Goal: Task Accomplishment & Management: Manage account settings

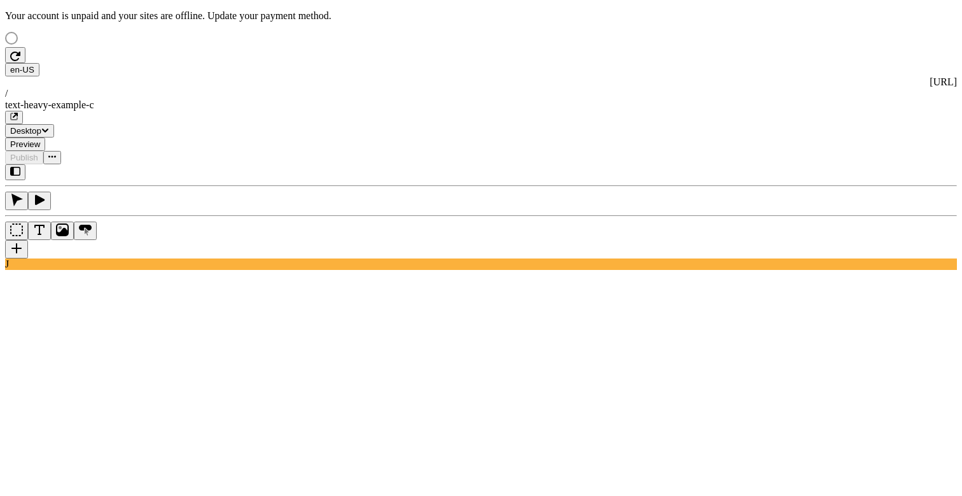
click at [157, 270] on div "J" at bounding box center [481, 217] width 952 height 106
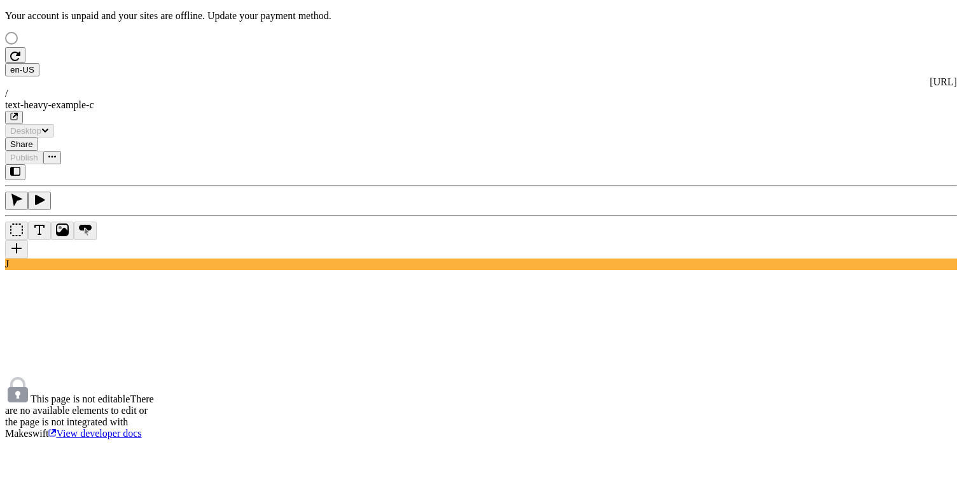
click at [104, 47] on div at bounding box center [81, 39] width 153 height 15
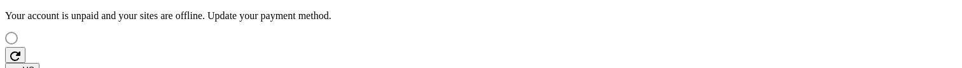
click at [139, 32] on div at bounding box center [81, 39] width 153 height 15
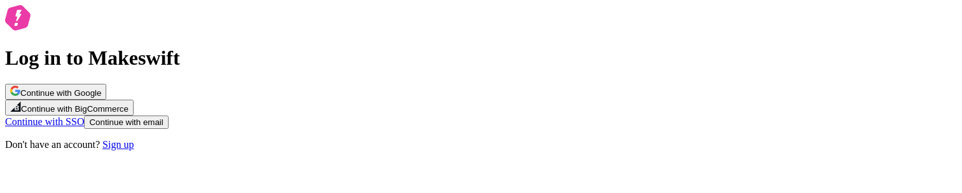
click at [254, 111] on div "Log in to Makeswift Continue with Google Continue with BigCommerce Continue wit…" at bounding box center [481, 78] width 952 height 146
click at [163, 120] on span "Continue with email" at bounding box center [126, 123] width 74 height 10
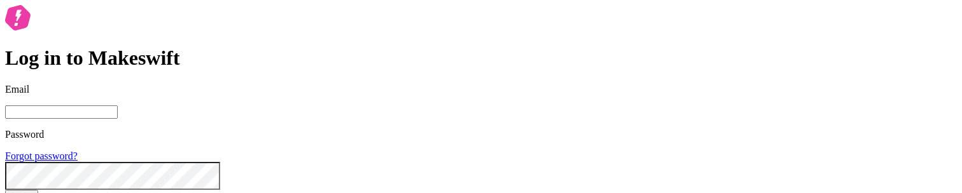
click at [118, 106] on input "Email" at bounding box center [61, 112] width 113 height 13
type input "lukemirejoseph+63@gmail.com"
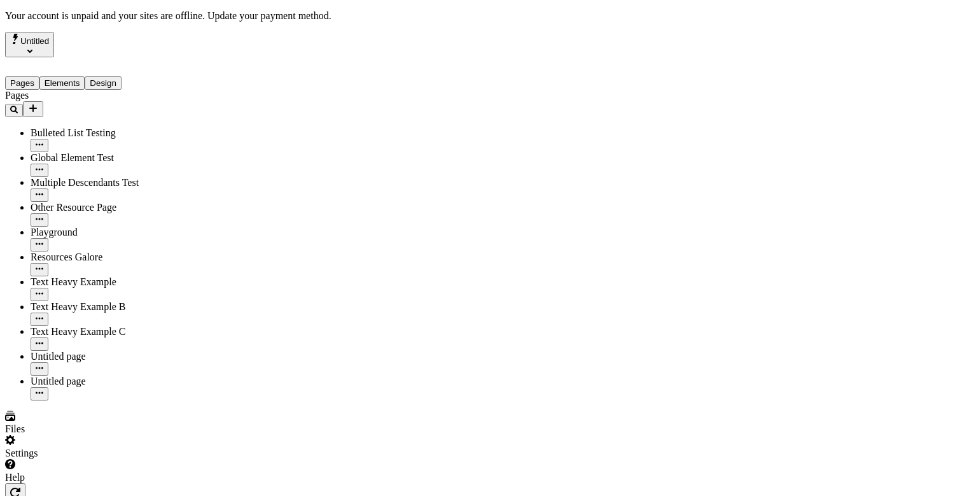
click at [171, 483] on div at bounding box center [92, 483] width 174 height 0
click at [108, 459] on div "Settings" at bounding box center [89, 447] width 169 height 24
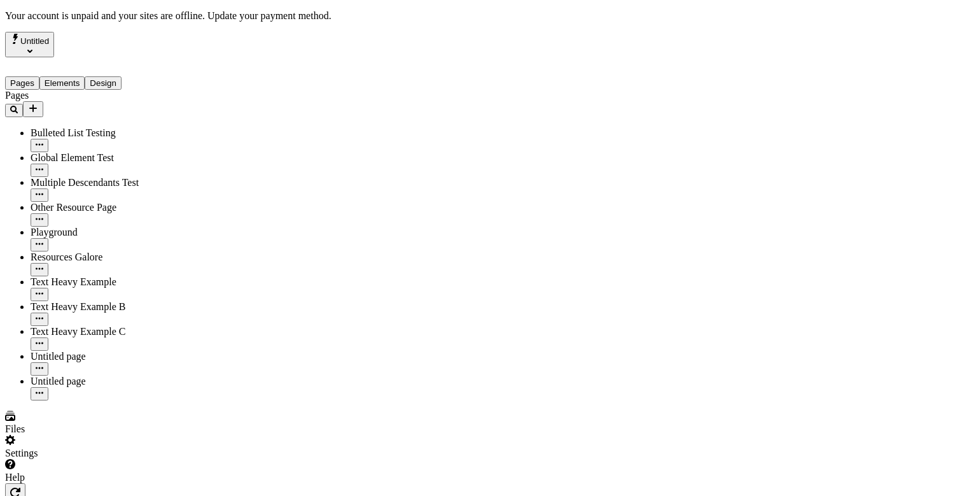
click at [83, 301] on div "Text Heavy Example B" at bounding box center [103, 306] width 144 height 11
type input "/text-heavy-b"
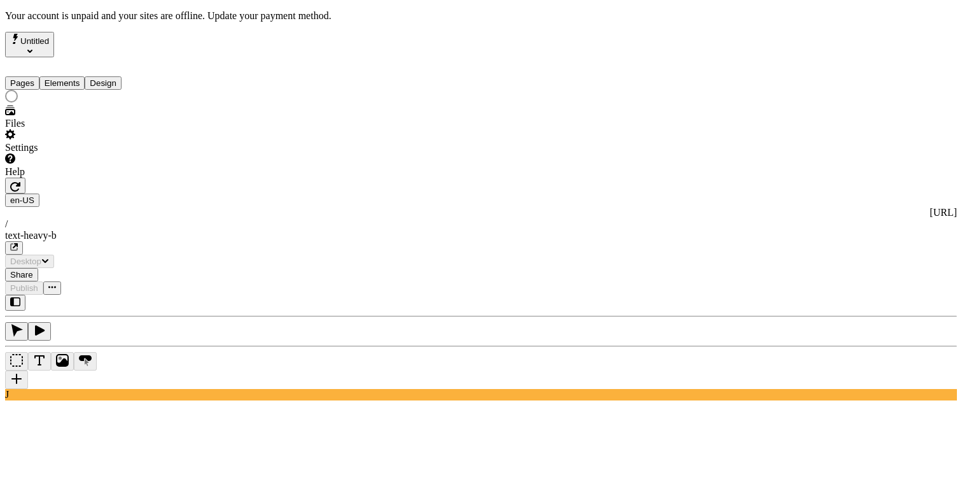
click at [85, 77] on button "Elements" at bounding box center [62, 82] width 46 height 13
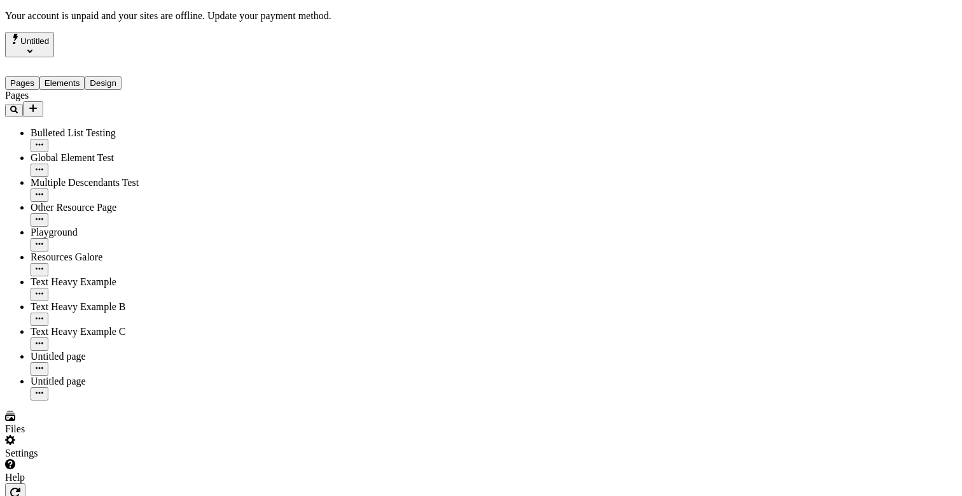
click at [39, 76] on button "Pages" at bounding box center [22, 82] width 34 height 13
click at [85, 76] on button "Elements" at bounding box center [62, 82] width 46 height 13
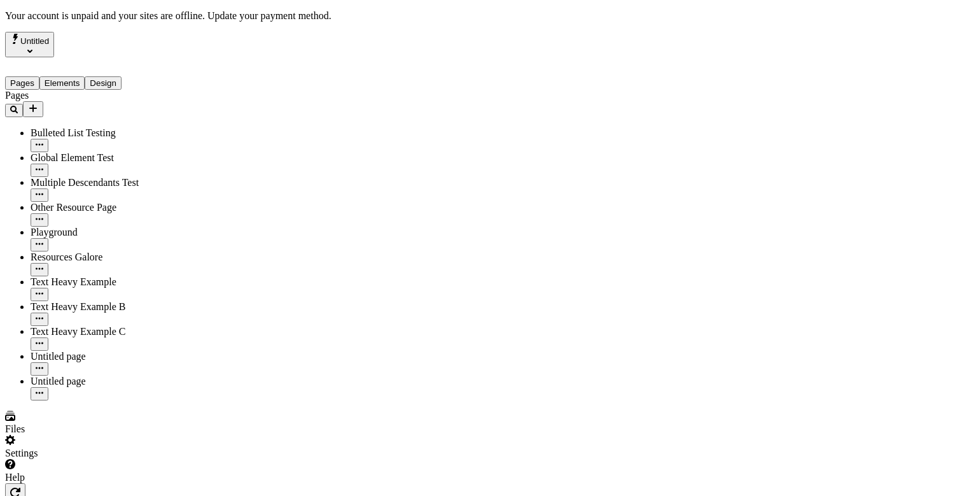
click at [118, 459] on div "Settings" at bounding box center [89, 447] width 169 height 24
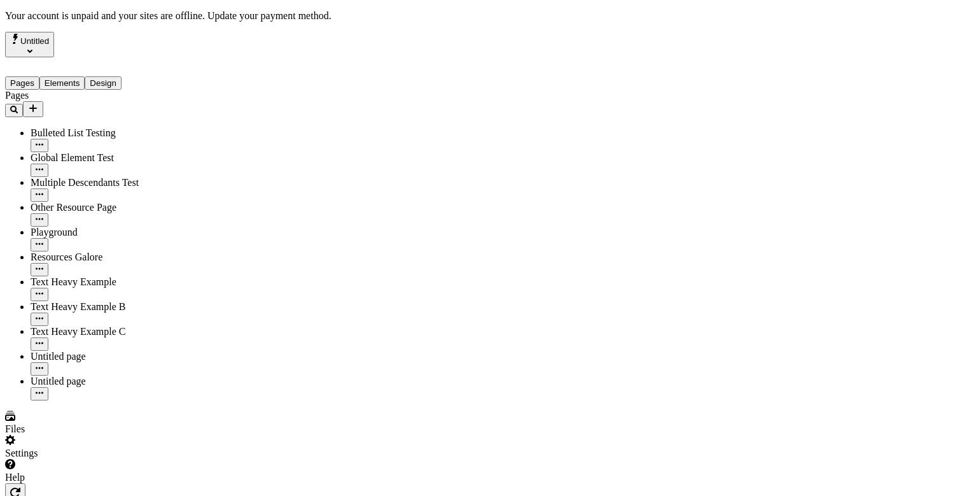
click at [125, 459] on div "Settings" at bounding box center [89, 447] width 169 height 24
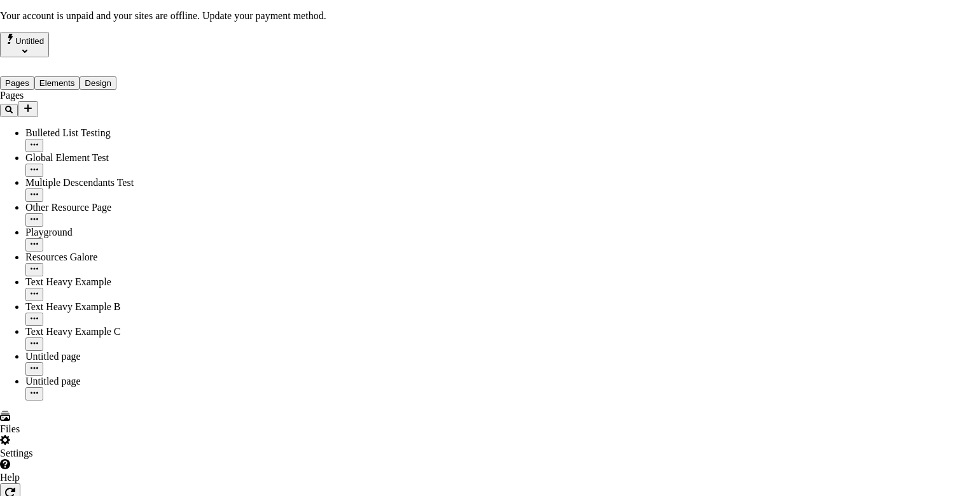
drag, startPoint x: 602, startPoint y: 87, endPoint x: 602, endPoint y: 50, distance: 36.9
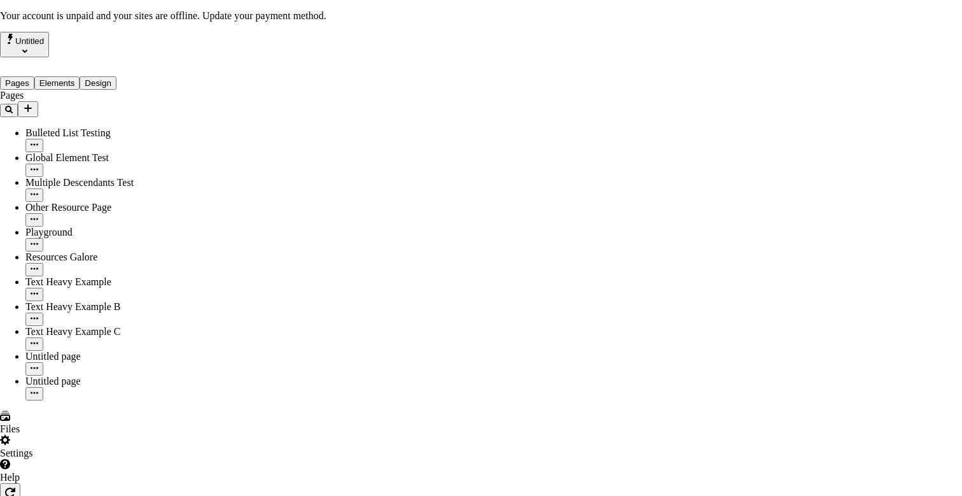
drag, startPoint x: 595, startPoint y: 288, endPoint x: 588, endPoint y: 90, distance: 197.3
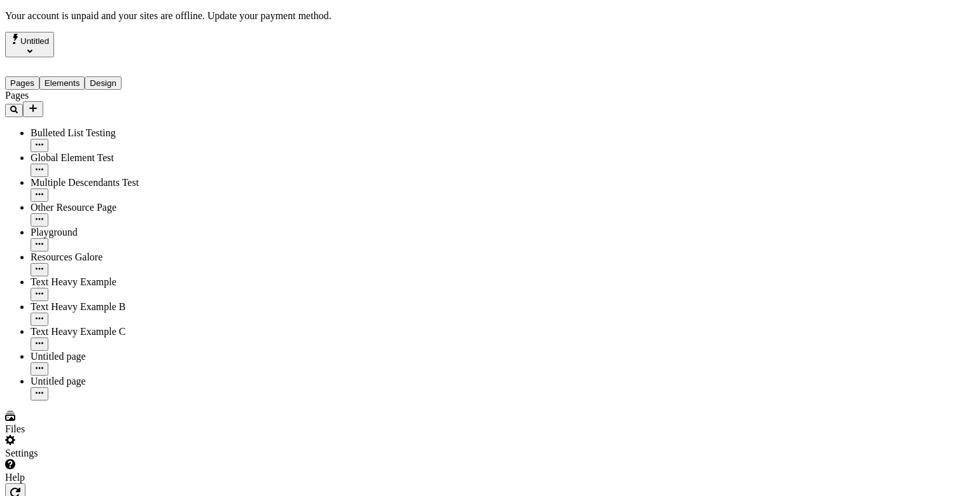
click at [108, 453] on div "Settings" at bounding box center [89, 447] width 169 height 24
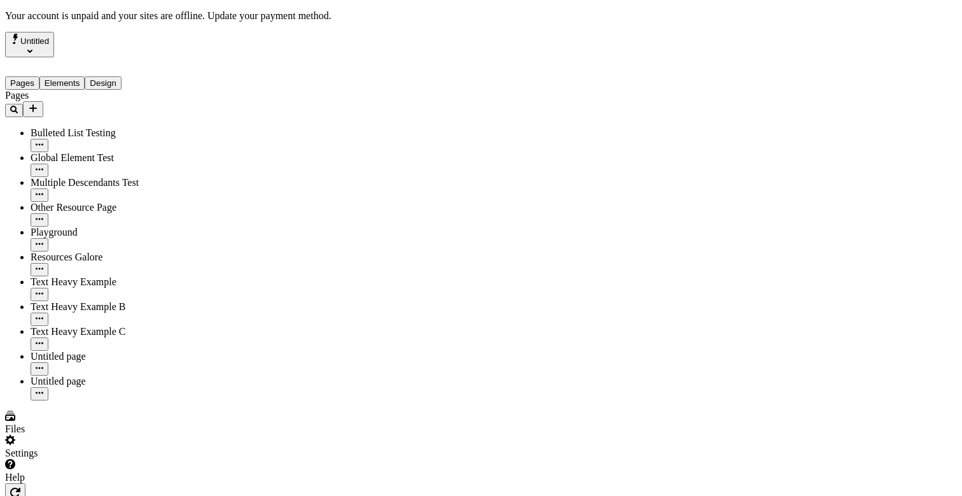
drag, startPoint x: 874, startPoint y: 213, endPoint x: 922, endPoint y: 296, distance: 96.0
click at [54, 39] on button "Untitled" at bounding box center [29, 44] width 49 height 25
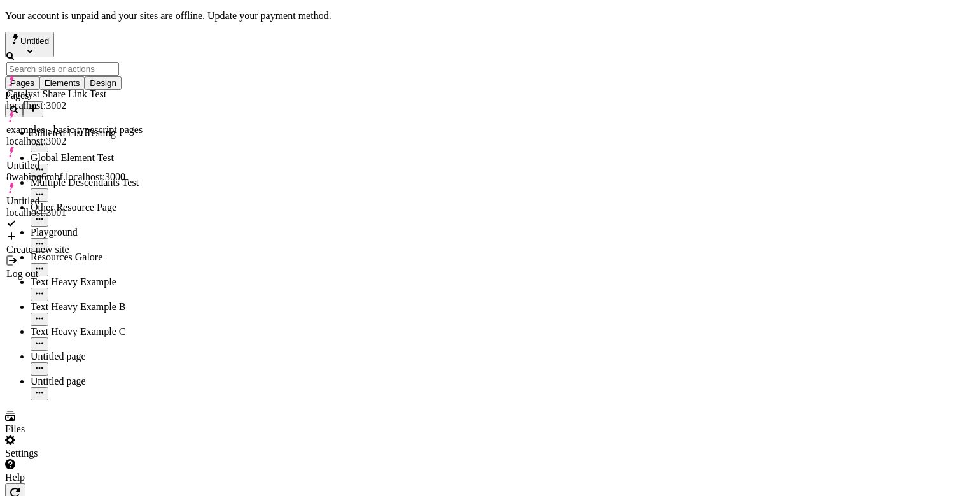
click at [123, 471] on div "Help" at bounding box center [89, 471] width 169 height 24
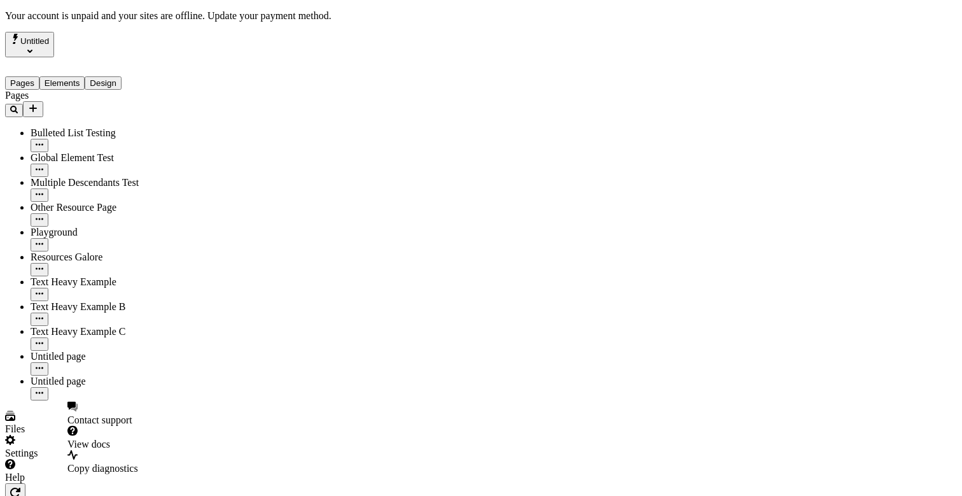
click at [136, 459] on div "Settings" at bounding box center [89, 447] width 169 height 24
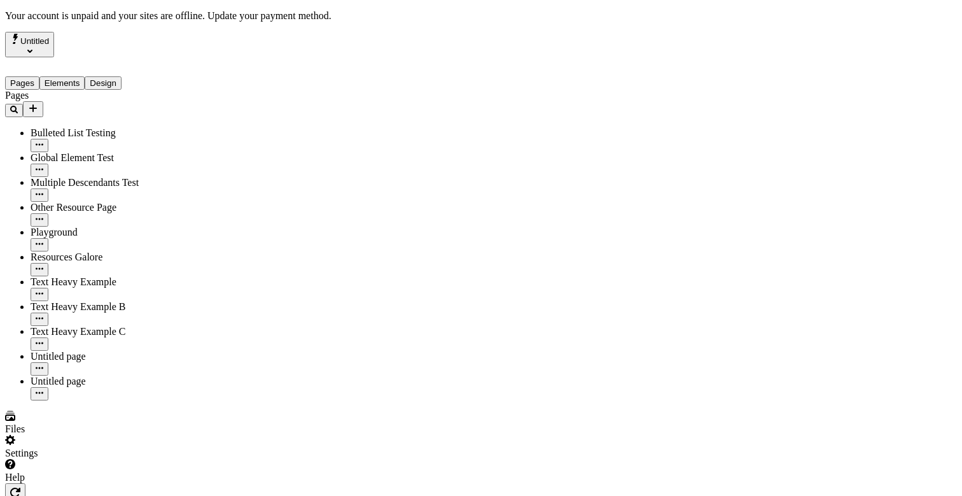
click at [124, 459] on div "Settings" at bounding box center [89, 447] width 169 height 24
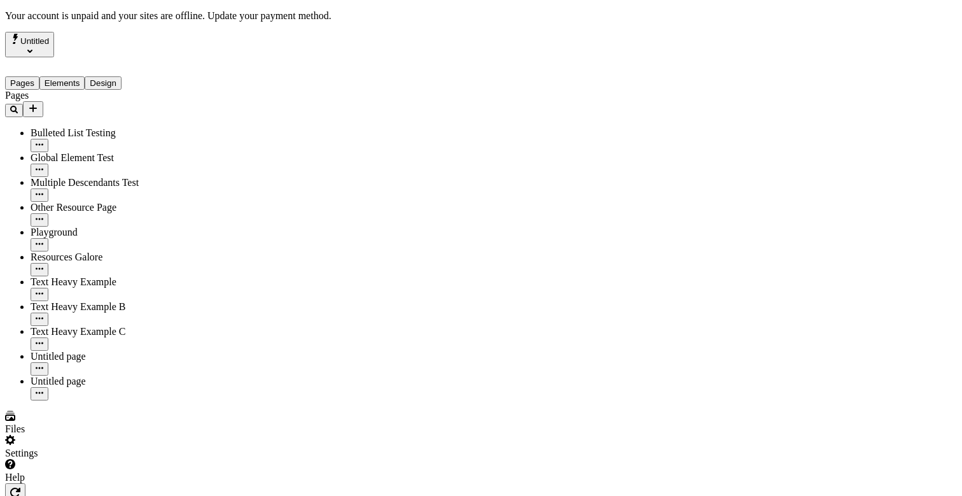
drag, startPoint x: 838, startPoint y: 240, endPoint x: 935, endPoint y: 274, distance: 102.8
click at [121, 459] on div "Settings" at bounding box center [89, 447] width 169 height 24
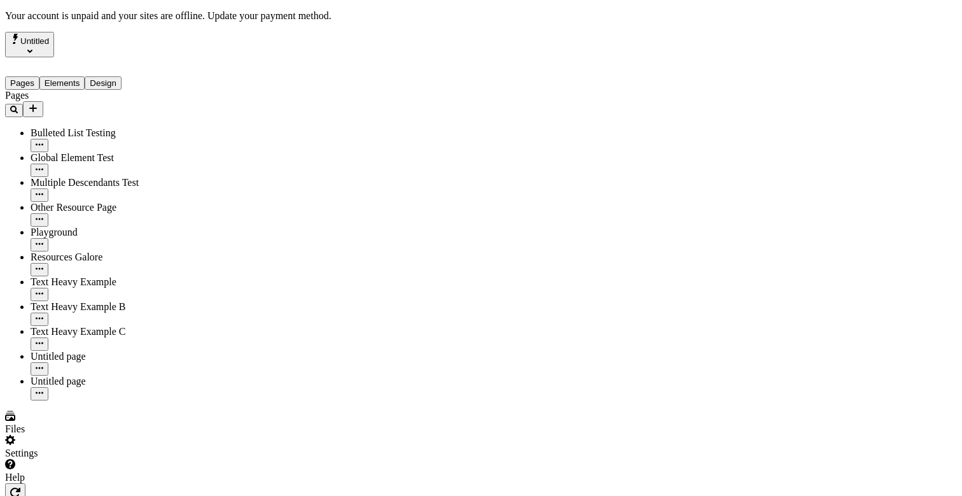
click at [118, 478] on div "Help" at bounding box center [89, 471] width 169 height 24
click at [130, 472] on div "Help" at bounding box center [89, 471] width 169 height 24
click at [130, 459] on div "Settings" at bounding box center [89, 447] width 169 height 24
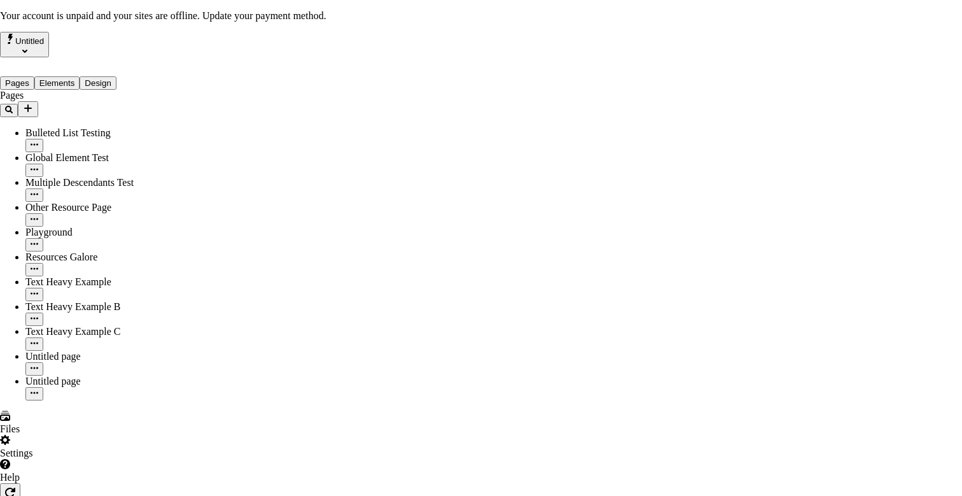
click at [134, 478] on div "Help" at bounding box center [84, 471] width 169 height 24
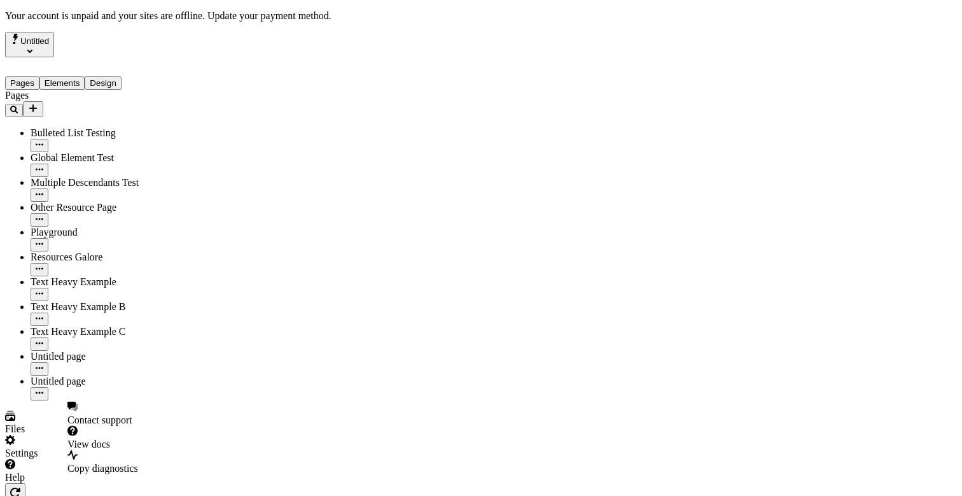
click at [137, 463] on span "Copy diagnostics" at bounding box center [102, 468] width 71 height 11
click at [86, 251] on div "Resources Galore" at bounding box center [103, 263] width 144 height 25
click at [86, 276] on div "Text Heavy Example" at bounding box center [103, 288] width 144 height 25
type input "This is my wonderful title and I'm proud of it."
type textarea "This is my description and I'm proud of it."
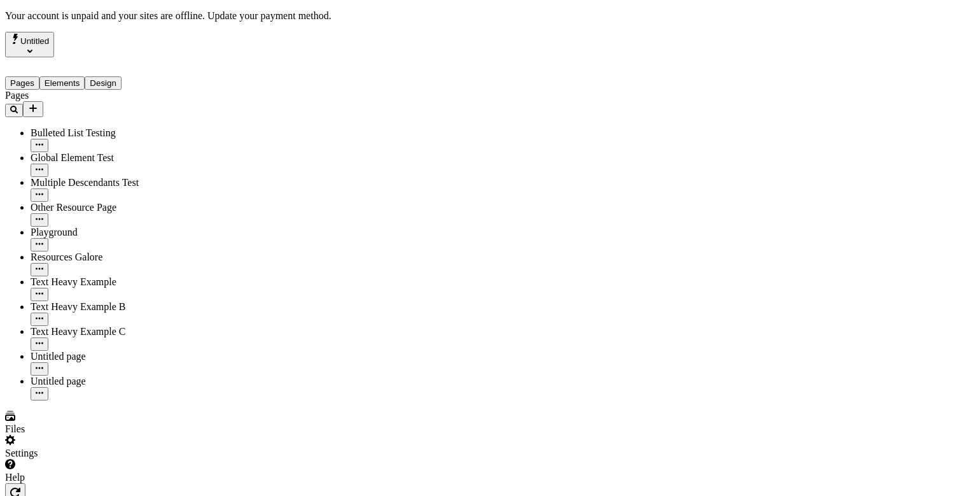
type input "/text-heavy-example"
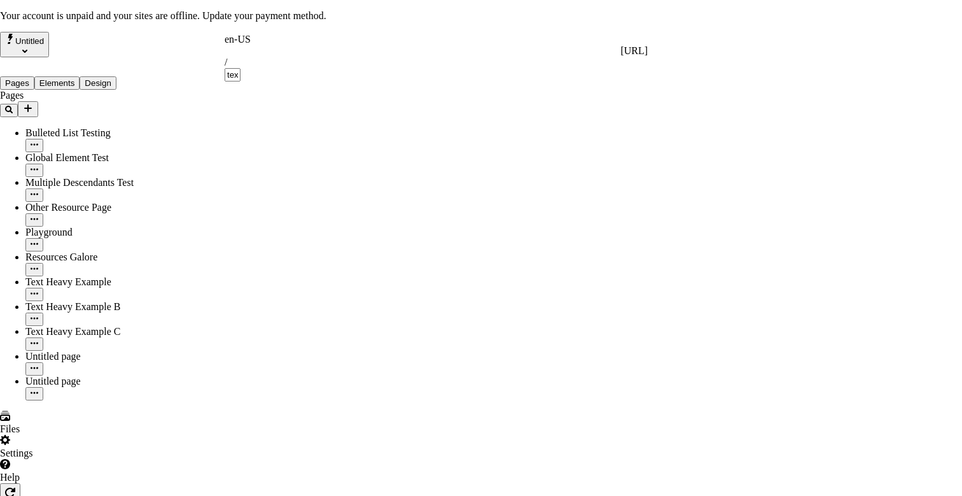
click at [202, 152] on html "Your account is unpaid and your sites are offline. Update your payment method. …" at bounding box center [481, 495] width 962 height 991
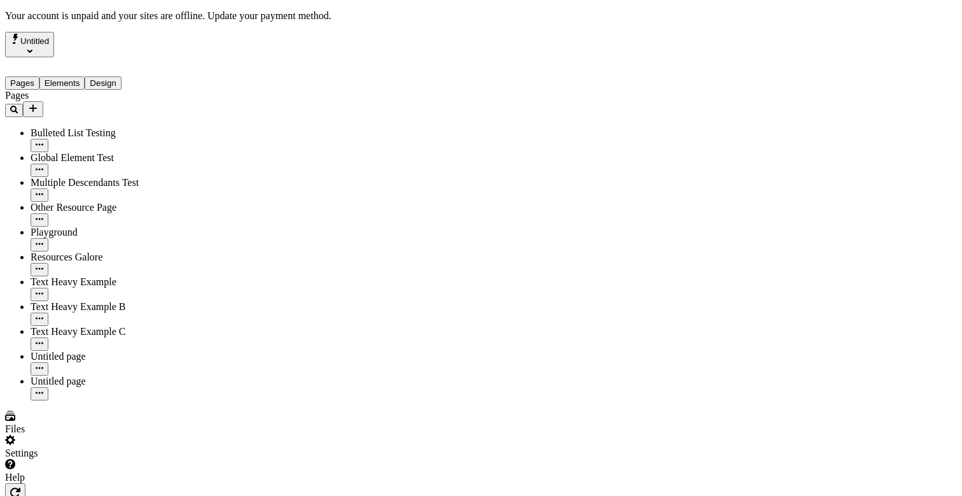
click at [234, 48] on html "Your account is unpaid and your sites are offline. Update your payment method. …" at bounding box center [481, 495] width 962 height 991
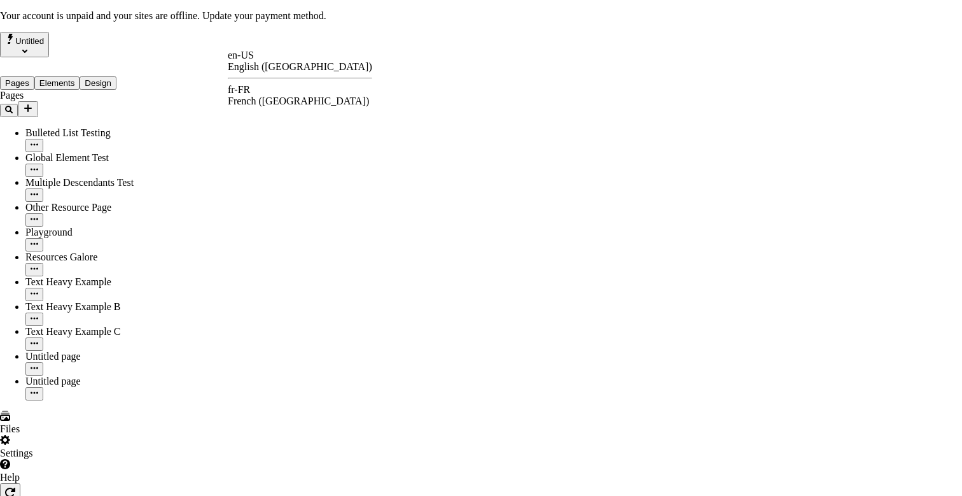
click at [249, 81] on div "en-US English ([GEOGRAPHIC_DATA]) fr-FR French ([GEOGRAPHIC_DATA])" at bounding box center [300, 78] width 144 height 57
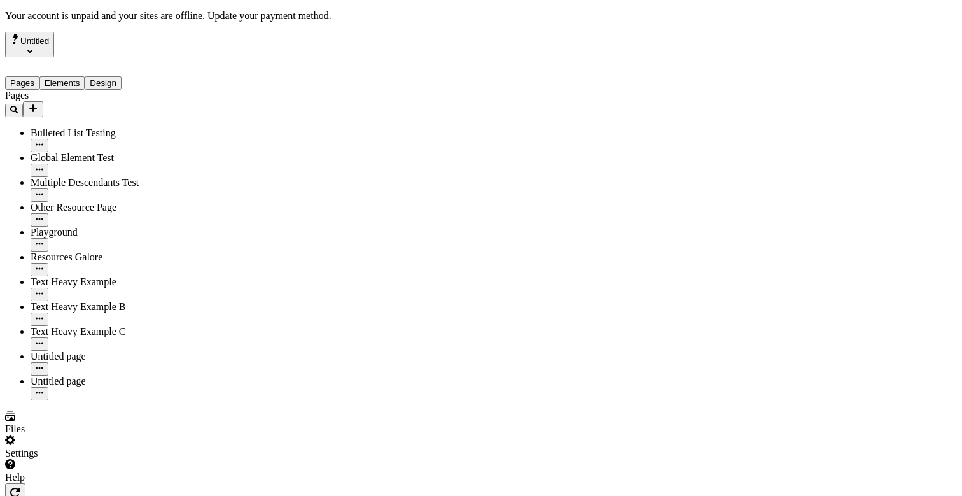
click at [237, 43] on html "Your account is unpaid and your sites are offline. Update your payment method. …" at bounding box center [481, 495] width 962 height 991
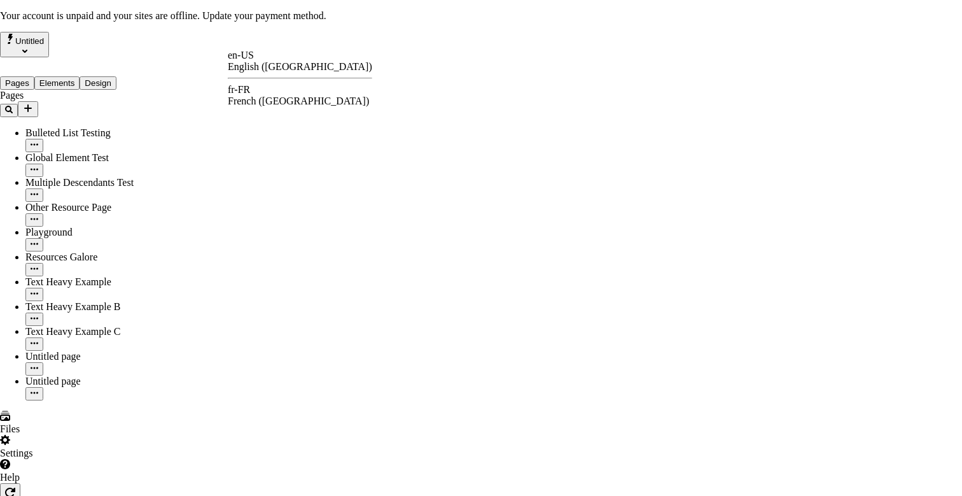
click at [254, 95] on div "fr-FR" at bounding box center [300, 89] width 144 height 11
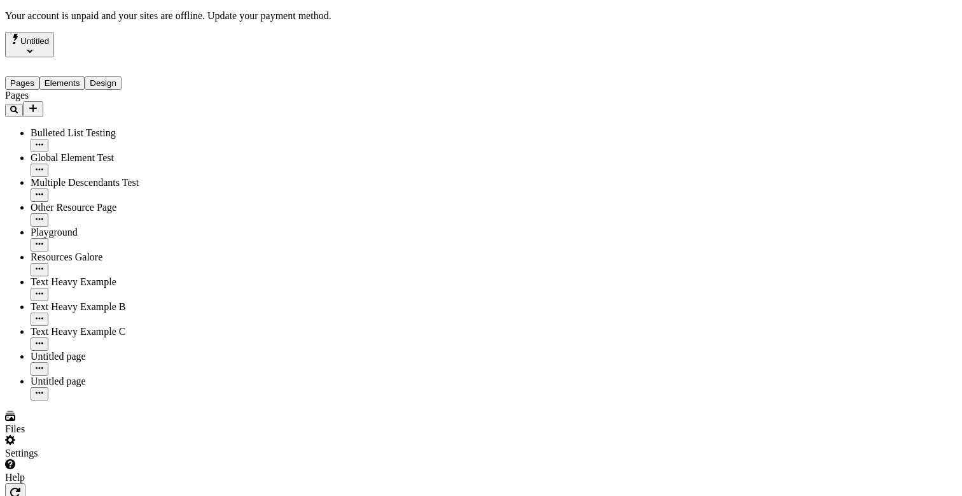
type input "/text-heavy-example"
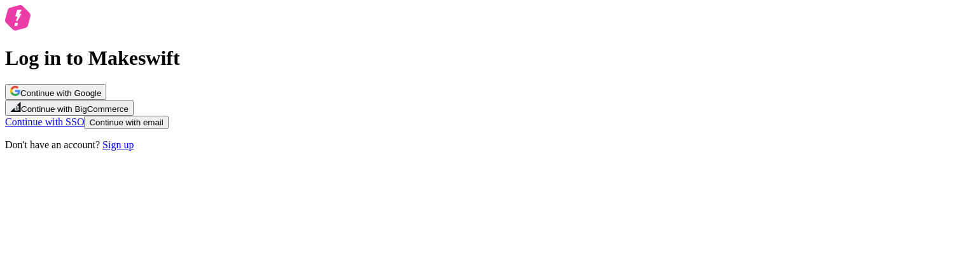
click at [163, 127] on span "Continue with email" at bounding box center [126, 123] width 74 height 10
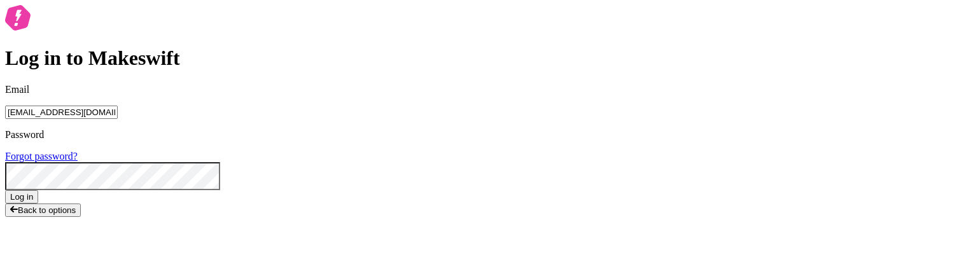
type input "[EMAIL_ADDRESS][DOMAIN_NAME]"
click at [5, 136] on button "Log in" at bounding box center [21, 196] width 33 height 13
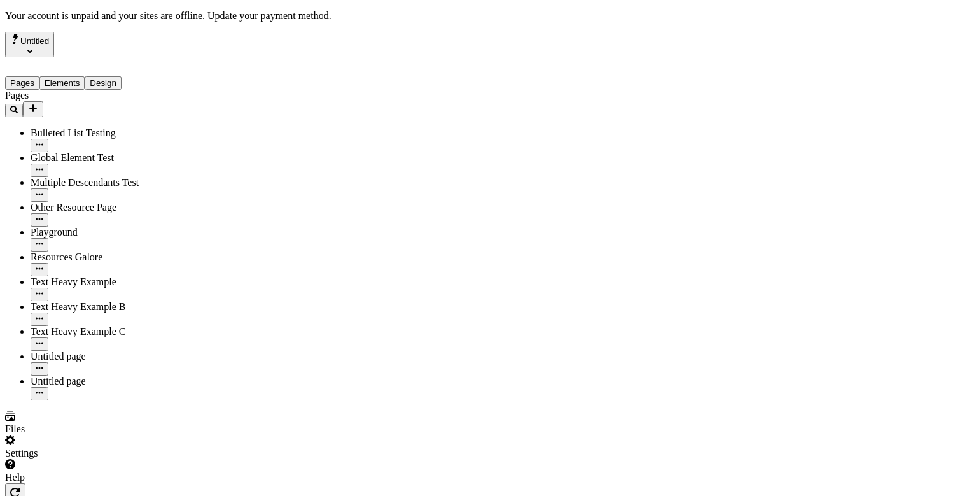
click at [109, 57] on div "Pages Elements Design" at bounding box center [81, 73] width 153 height 32
click at [100, 76] on button "Design" at bounding box center [103, 82] width 37 height 13
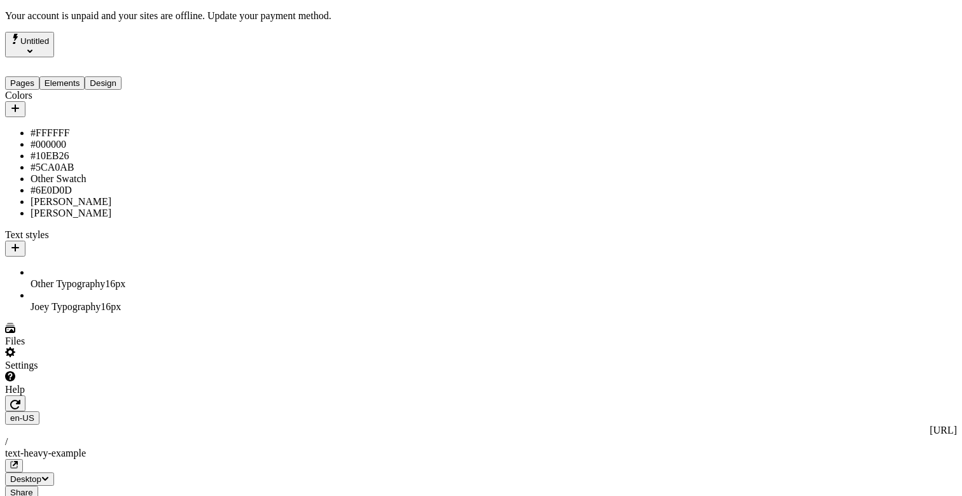
click at [39, 76] on button "Pages" at bounding box center [22, 82] width 34 height 13
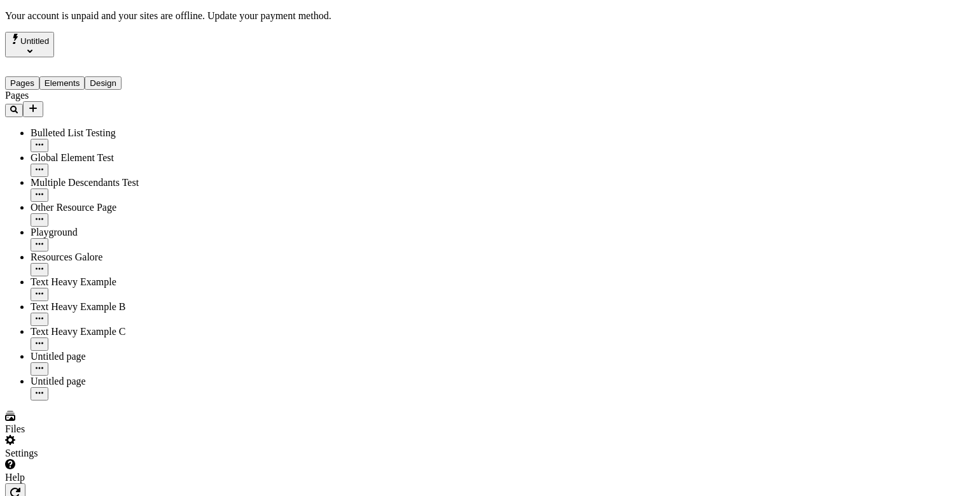
click at [70, 251] on div "Resources Galore" at bounding box center [94, 256] width 127 height 11
type input "/page-6"
type textarea "test metadata change"
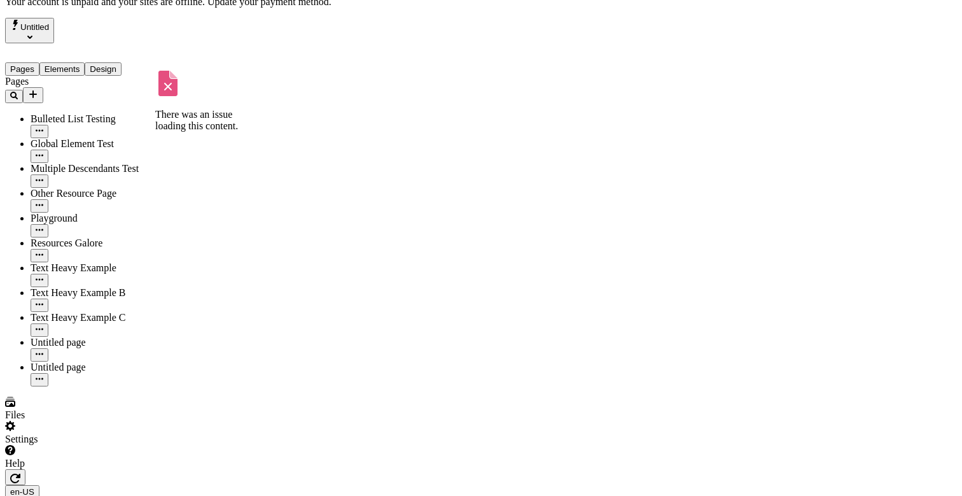
click at [43, 138] on div "Global Element Test" at bounding box center [94, 143] width 127 height 11
type input "/page-5"
click at [85, 163] on div "Multiple Descendants Test" at bounding box center [94, 175] width 127 height 25
type input "/page-4"
click at [80, 113] on div "Bulleted List Testing" at bounding box center [94, 118] width 127 height 11
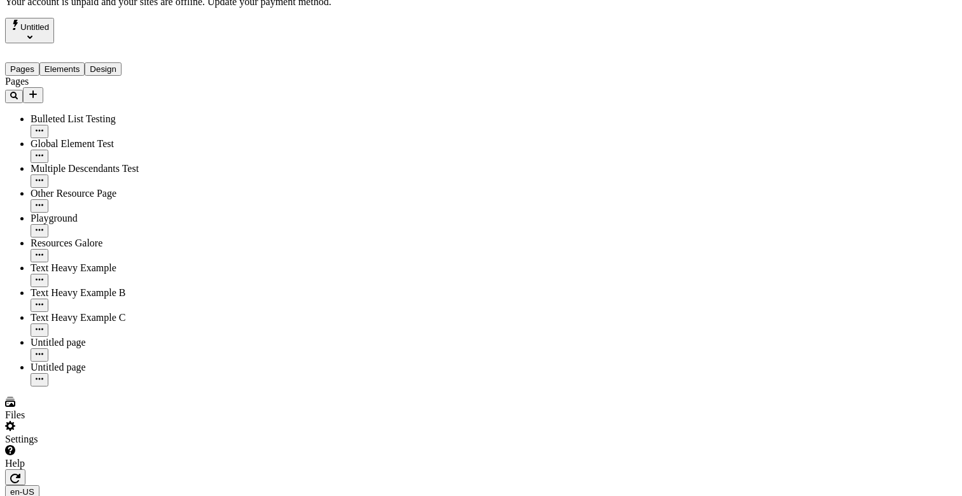
type input "/page-3"
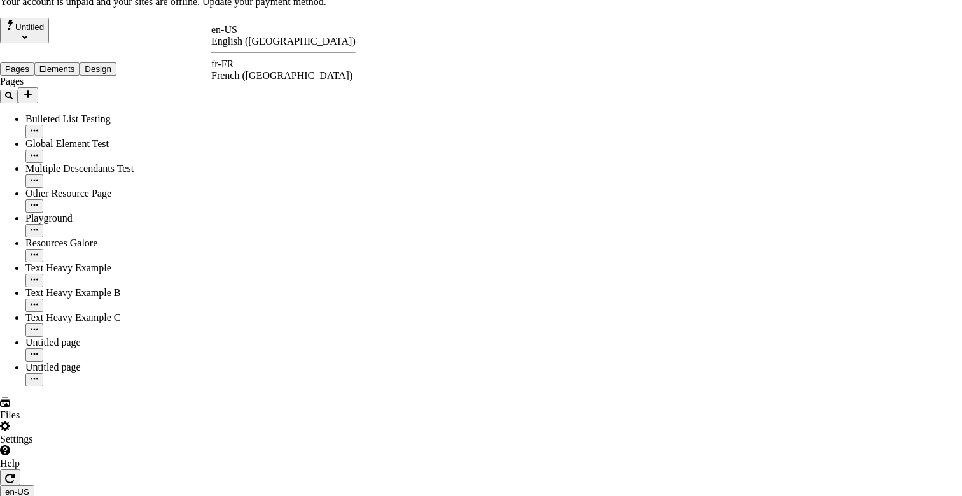
click at [242, 62] on div "fr-FR French ([GEOGRAPHIC_DATA])" at bounding box center [283, 70] width 144 height 23
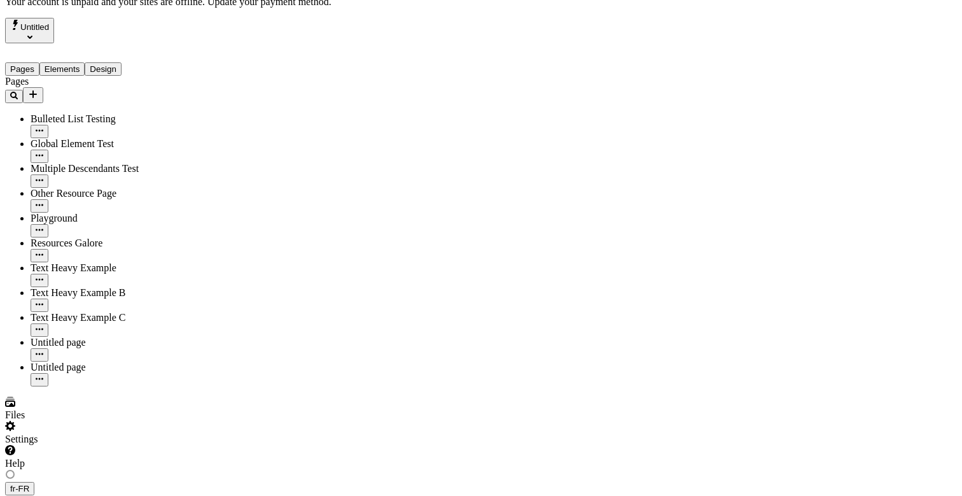
type input "/page-3"
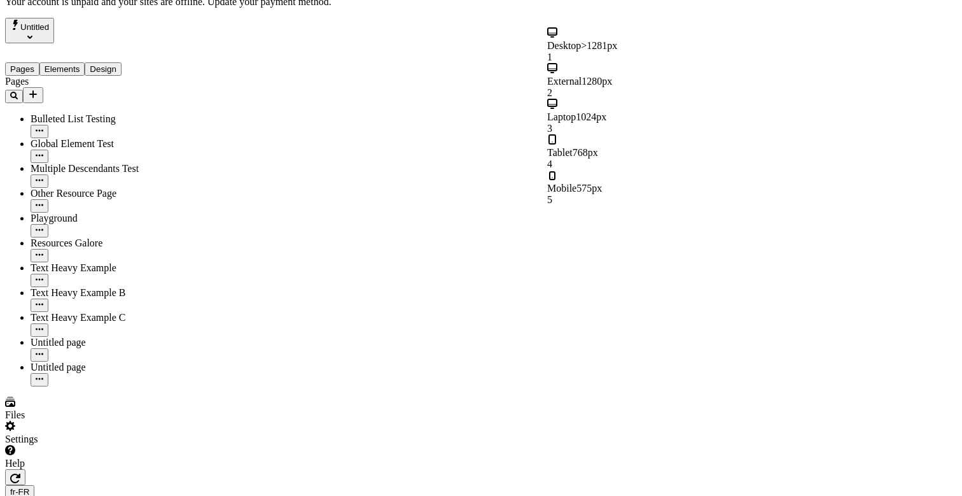
click at [602, 183] on span "575px" at bounding box center [588, 188] width 25 height 11
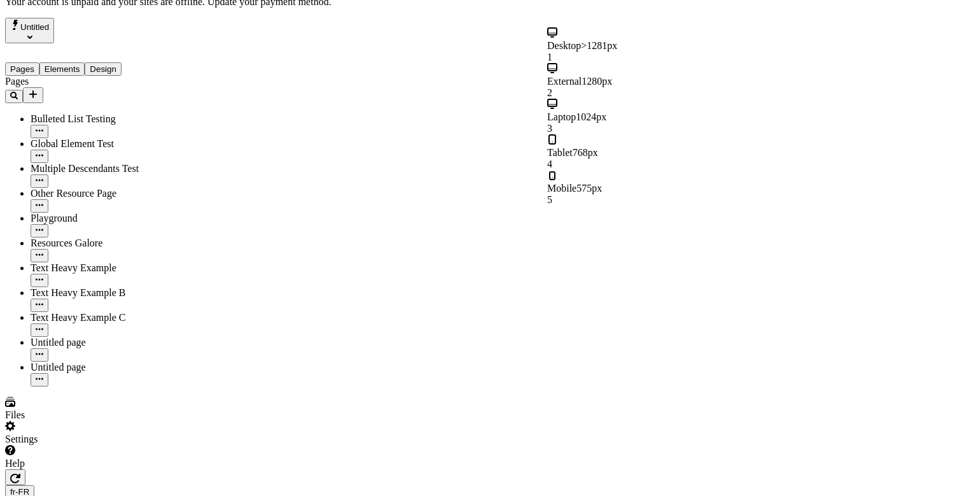
click at [666, 41] on div "Desktop >1281px 1" at bounding box center [623, 45] width 153 height 36
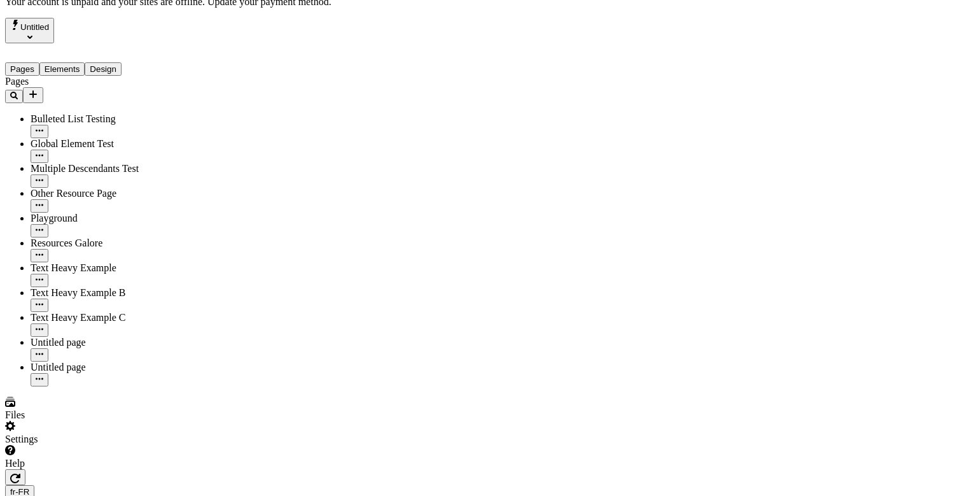
type input "18"
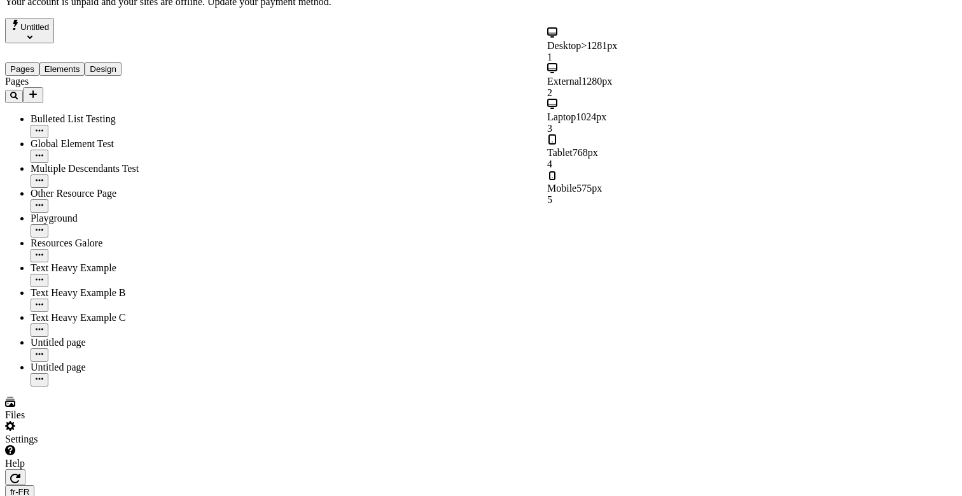
click at [643, 66] on div "External 1280px 2" at bounding box center [623, 81] width 153 height 36
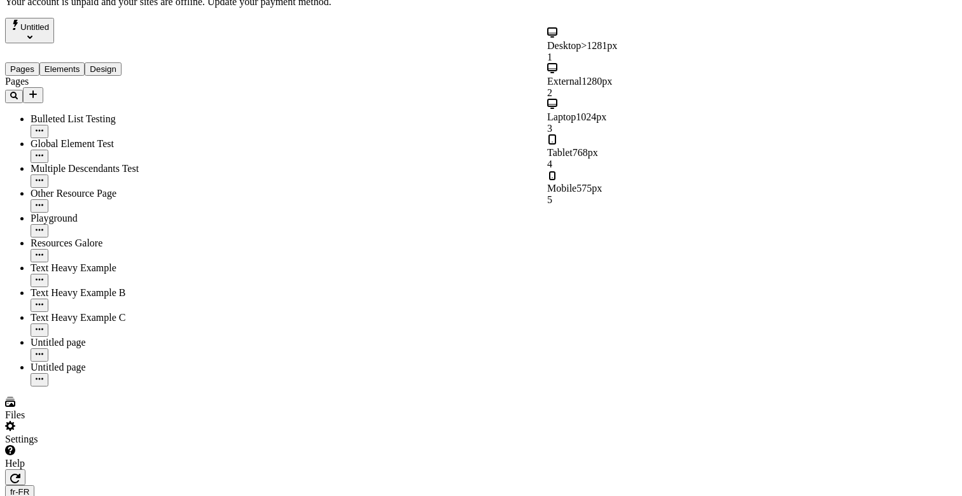
click at [641, 99] on div "Laptop 1024px 3" at bounding box center [623, 117] width 153 height 36
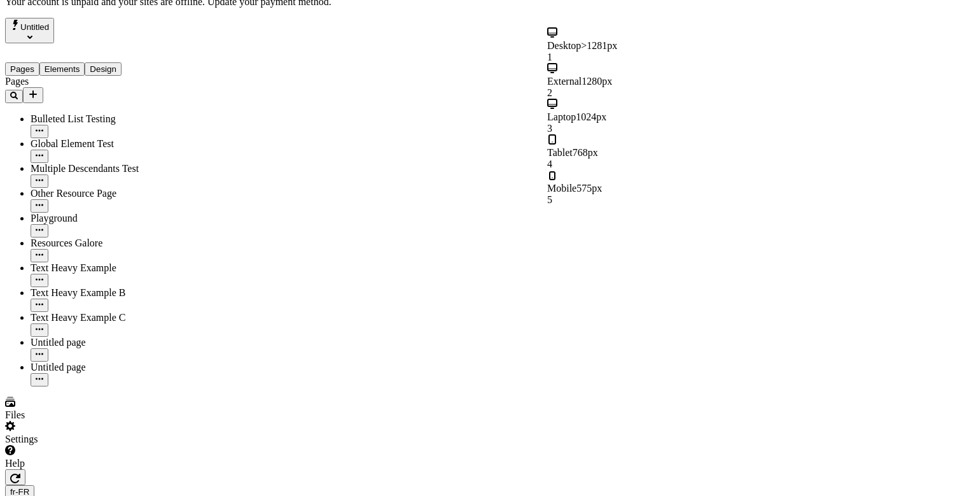
click at [655, 38] on div "Desktop >1281px 1" at bounding box center [623, 45] width 153 height 36
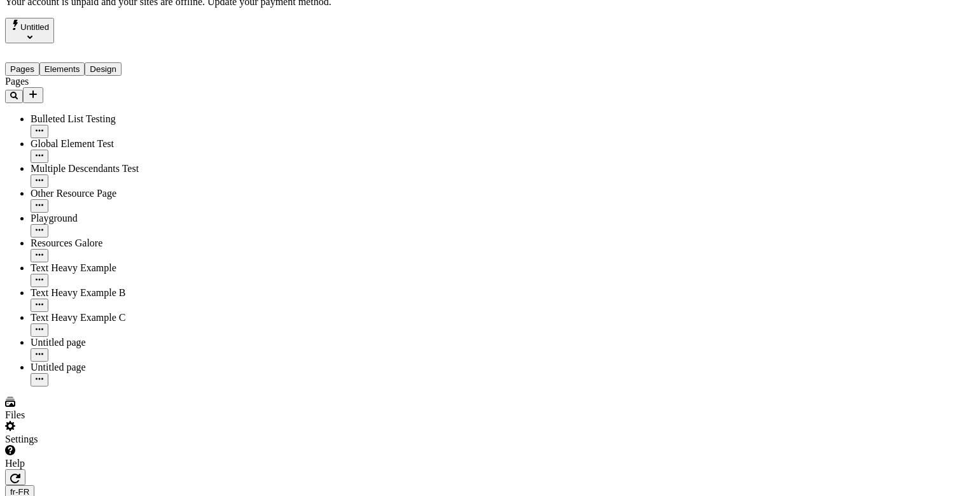
click at [72, 138] on div "Global Element Test" at bounding box center [94, 143] width 127 height 11
type input "/page-5"
click at [80, 188] on div "Other Resource Page" at bounding box center [94, 193] width 127 height 11
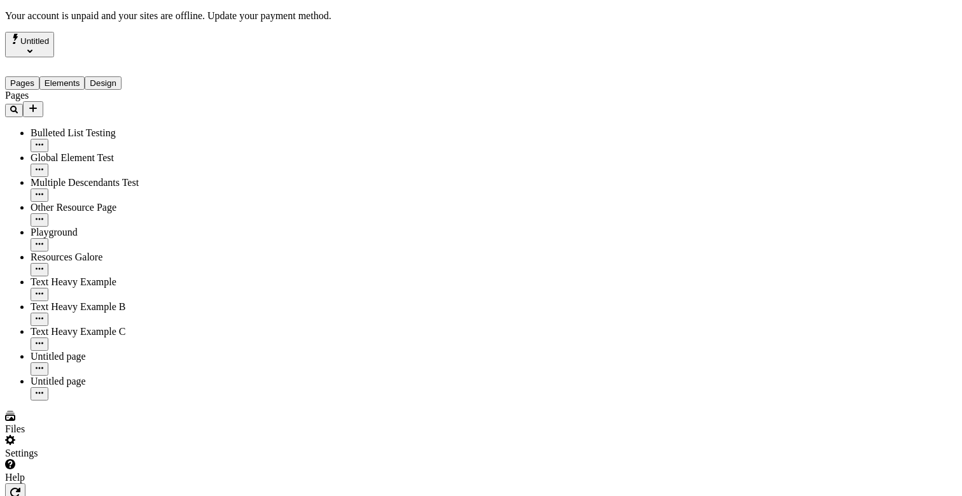
click at [92, 177] on div "Multiple Descendants Test" at bounding box center [94, 182] width 127 height 11
type input "/page-4"
click at [90, 251] on div "Resources Galore" at bounding box center [94, 263] width 127 height 25
click at [78, 226] on div "Playground" at bounding box center [94, 238] width 127 height 25
click at [99, 276] on div "Text Heavy Example" at bounding box center [94, 281] width 127 height 11
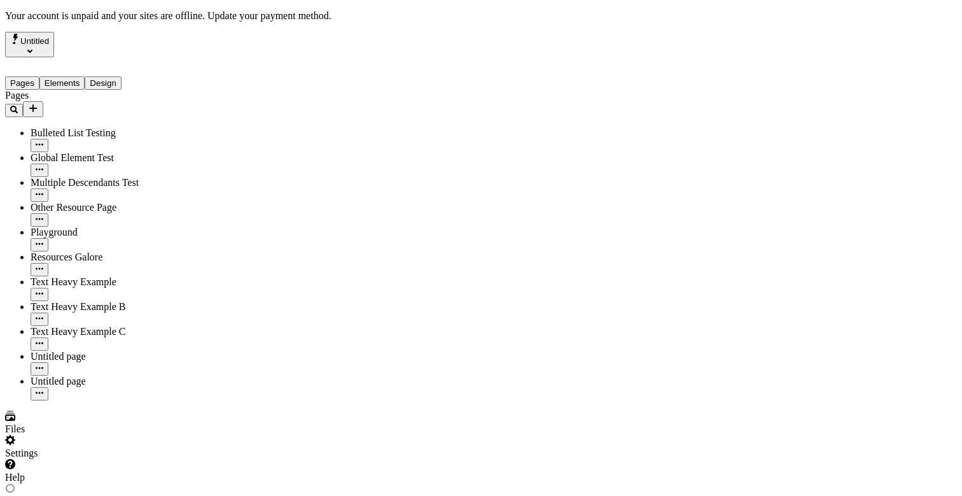
type input "/text-heavy-example"
click at [78, 152] on div "Global Element Test" at bounding box center [94, 157] width 127 height 11
click at [78, 177] on div "Multiple Descendants Test" at bounding box center [94, 189] width 127 height 25
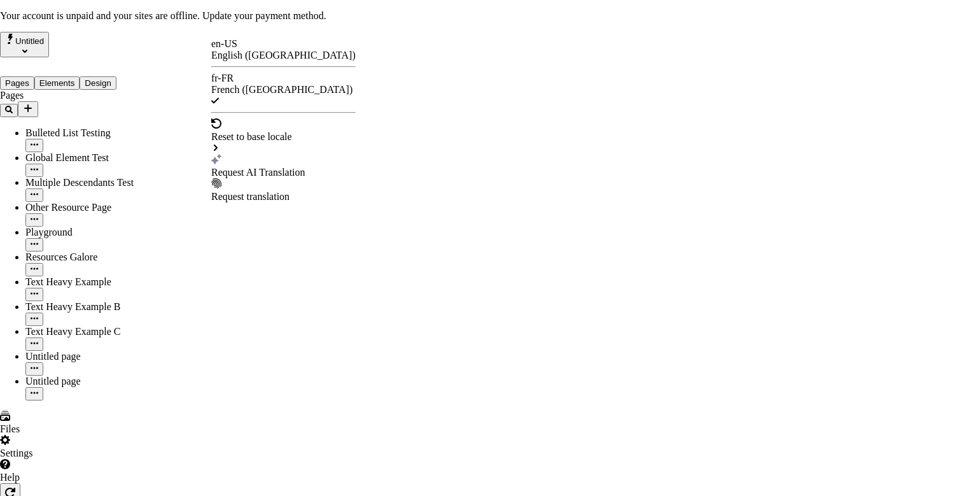
click at [237, 50] on div "en-US" at bounding box center [283, 43] width 144 height 11
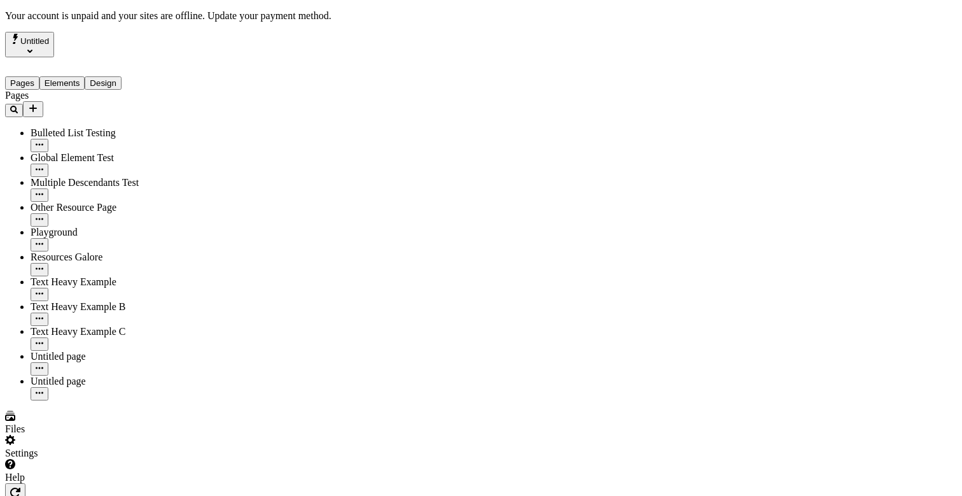
click at [82, 326] on div "Text Heavy Example C" at bounding box center [94, 338] width 127 height 25
type input "Text Heavy Example C"
type textarea "This is the description for a text-heavy example page."
type input "/text-heavy-example-c"
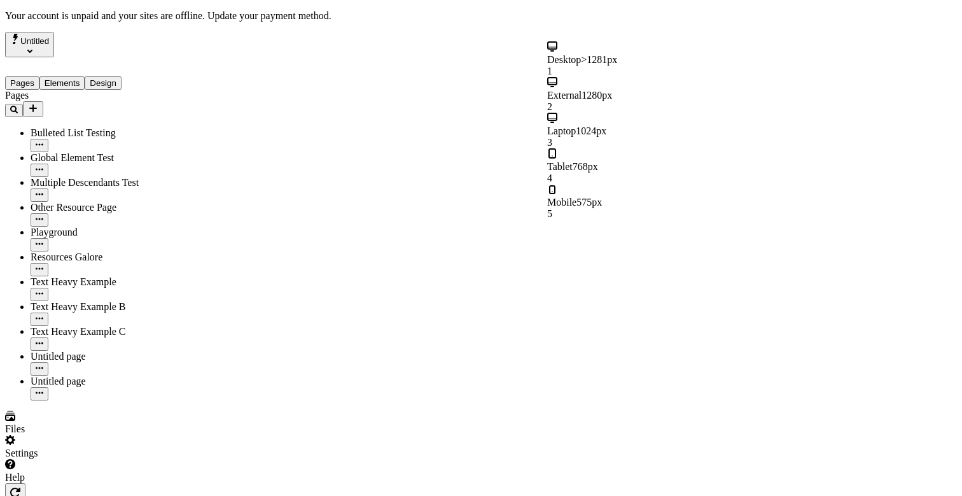
click at [599, 184] on div "Mobile 575px 5" at bounding box center [623, 202] width 153 height 36
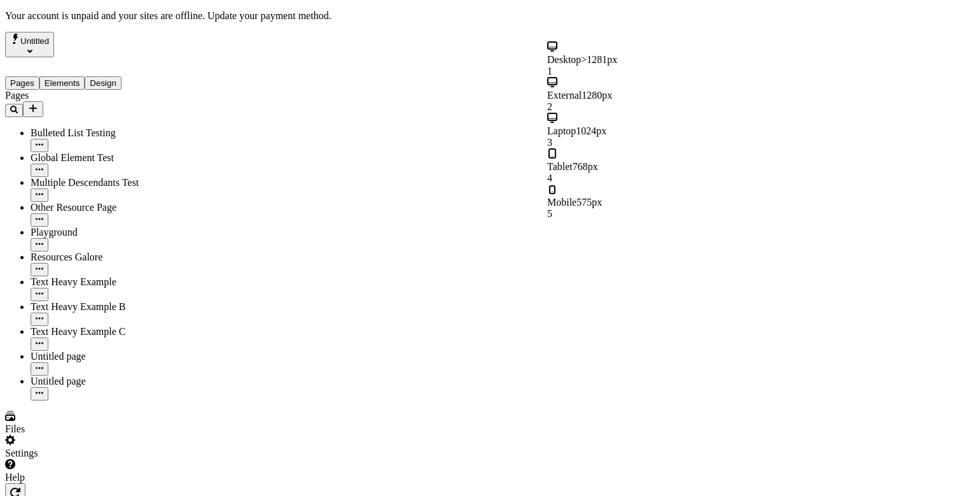
click at [663, 57] on div "Desktop >1281px 1" at bounding box center [623, 59] width 153 height 36
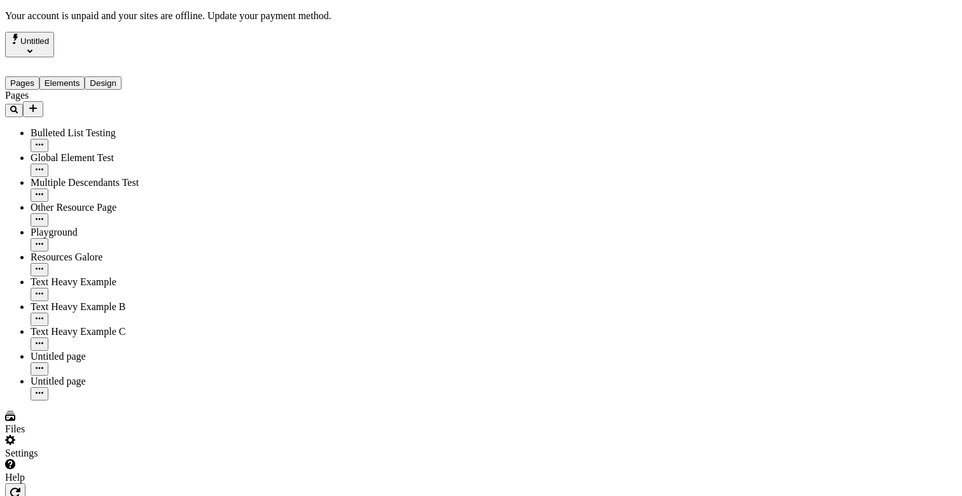
type input "18"
click at [90, 34] on div "Untitled" at bounding box center [81, 44] width 153 height 25
click at [76, 34] on div "Untitled" at bounding box center [81, 44] width 153 height 25
click at [54, 34] on button "Untitled" at bounding box center [29, 44] width 49 height 25
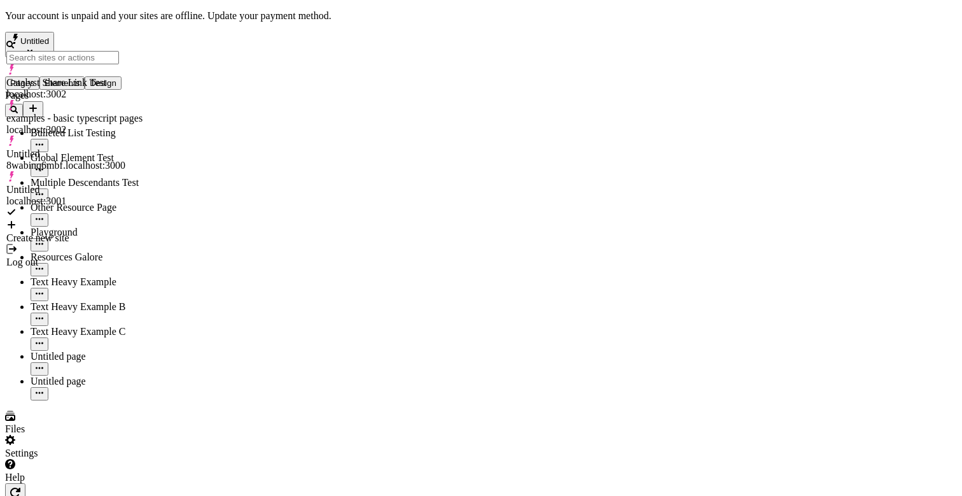
click at [96, 400] on div "Pages Bulleted List Testing Global Element Test Multiple Descendants Test Other…" at bounding box center [81, 245] width 153 height 310
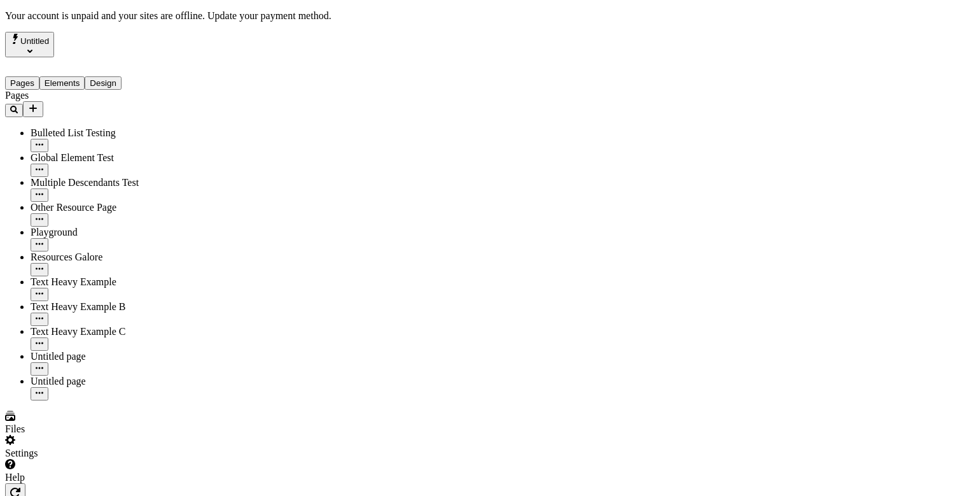
click at [46, 36] on span "Untitled" at bounding box center [34, 41] width 29 height 10
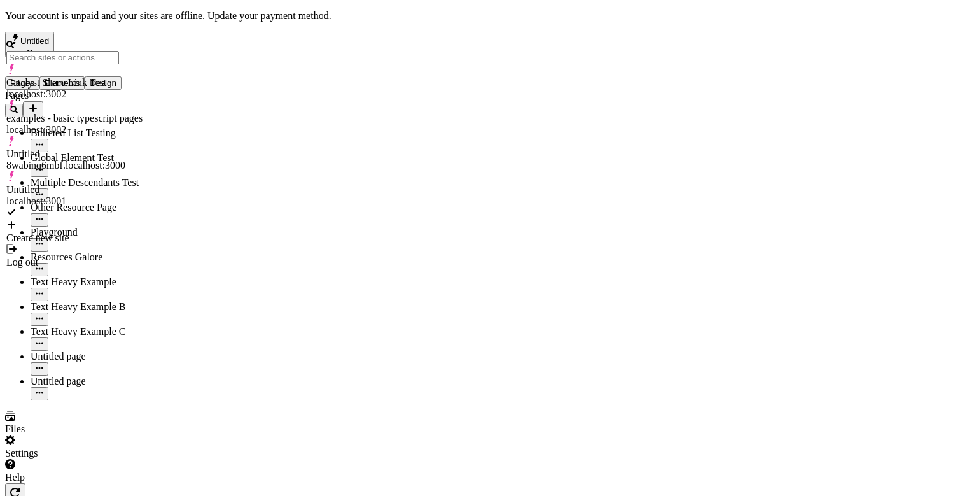
click at [80, 232] on div "Create new site" at bounding box center [74, 237] width 136 height 11
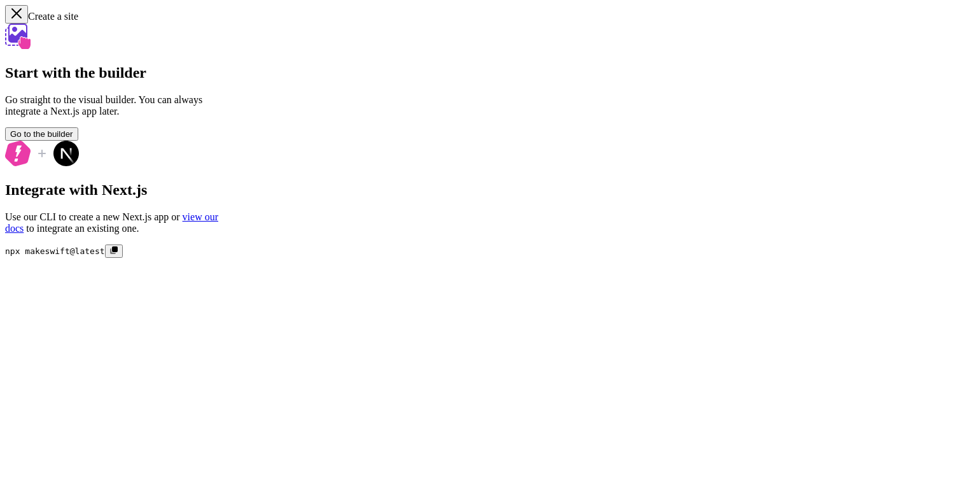
click at [12, 15] on icon "button" at bounding box center [16, 13] width 13 height 13
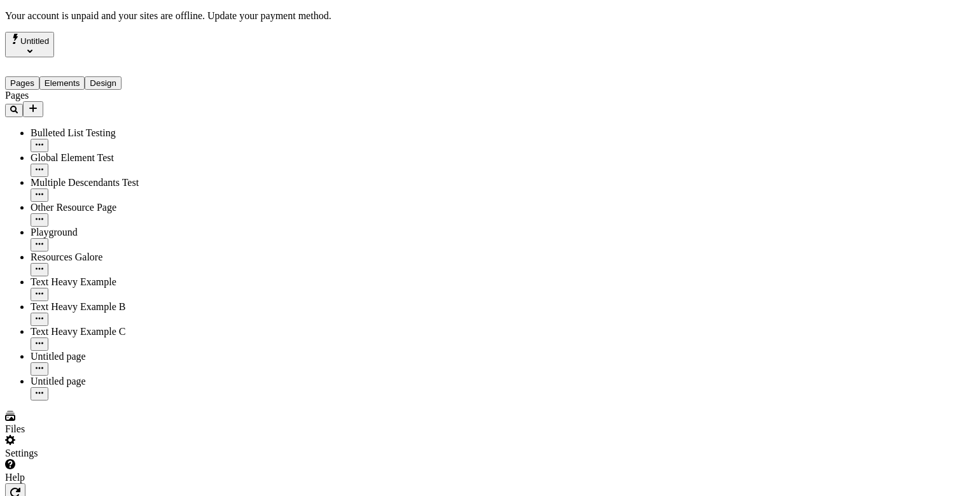
click at [49, 46] on span "Untitled" at bounding box center [34, 41] width 29 height 10
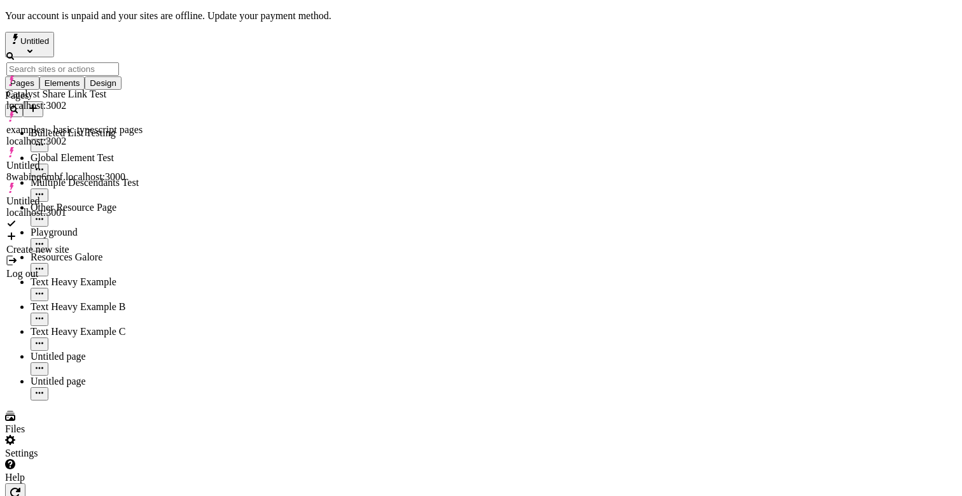
click at [48, 268] on div "Log out" at bounding box center [74, 273] width 136 height 11
